Goal: Subscribe to service/newsletter

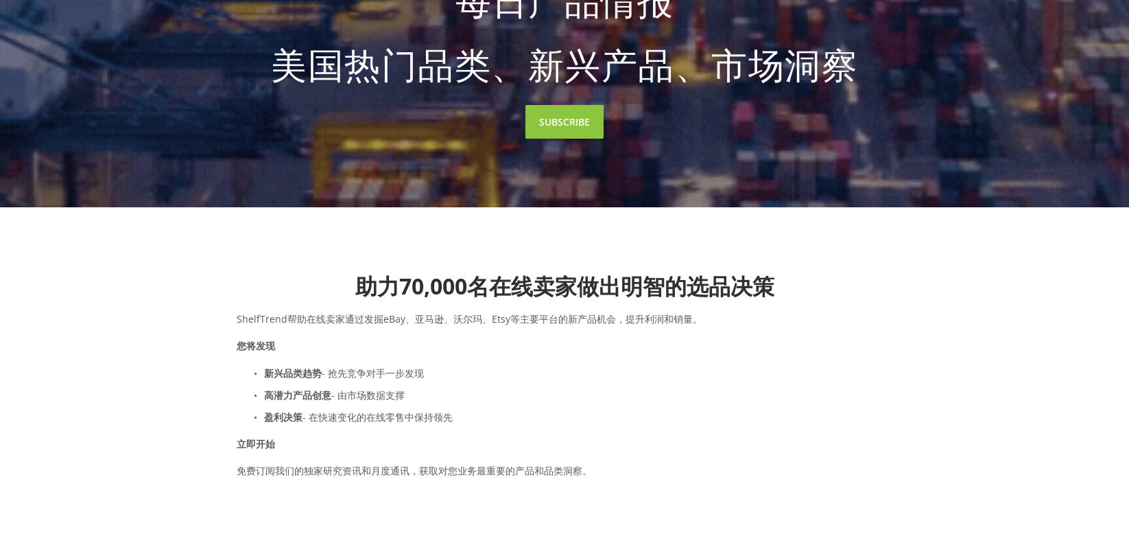
scroll to position [412, 0]
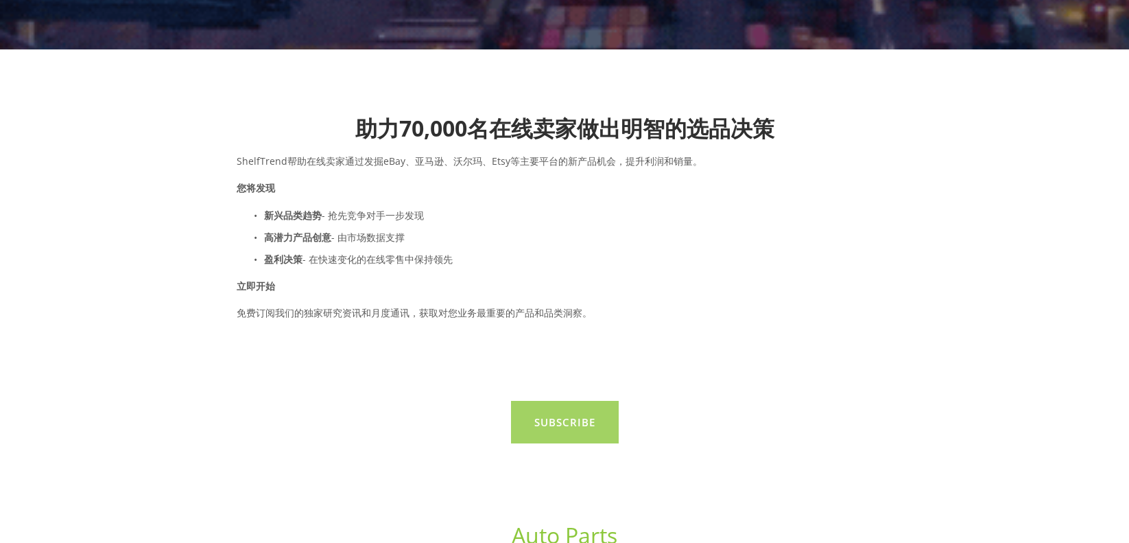
click at [564, 433] on link "Subscribe" at bounding box center [565, 422] width 108 height 43
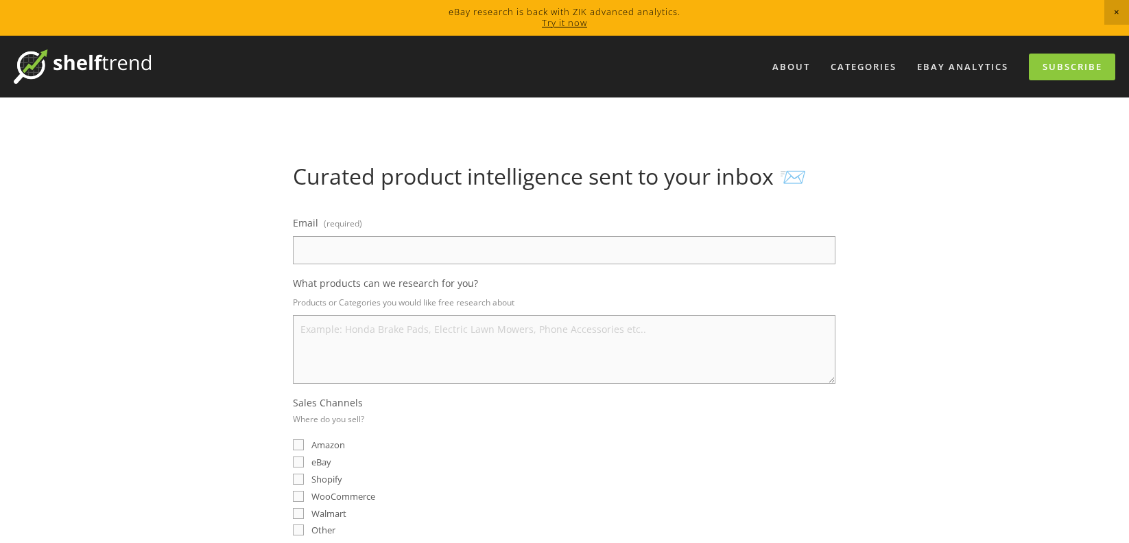
click at [47, 53] on img at bounding box center [82, 66] width 137 height 34
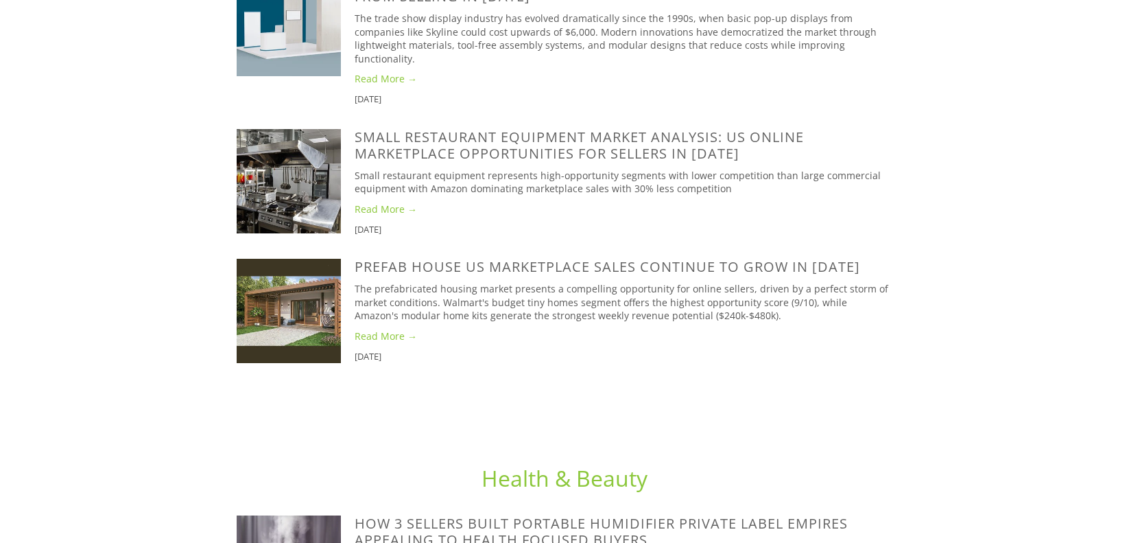
scroll to position [3636, 0]
